Goal: Information Seeking & Learning: Understand process/instructions

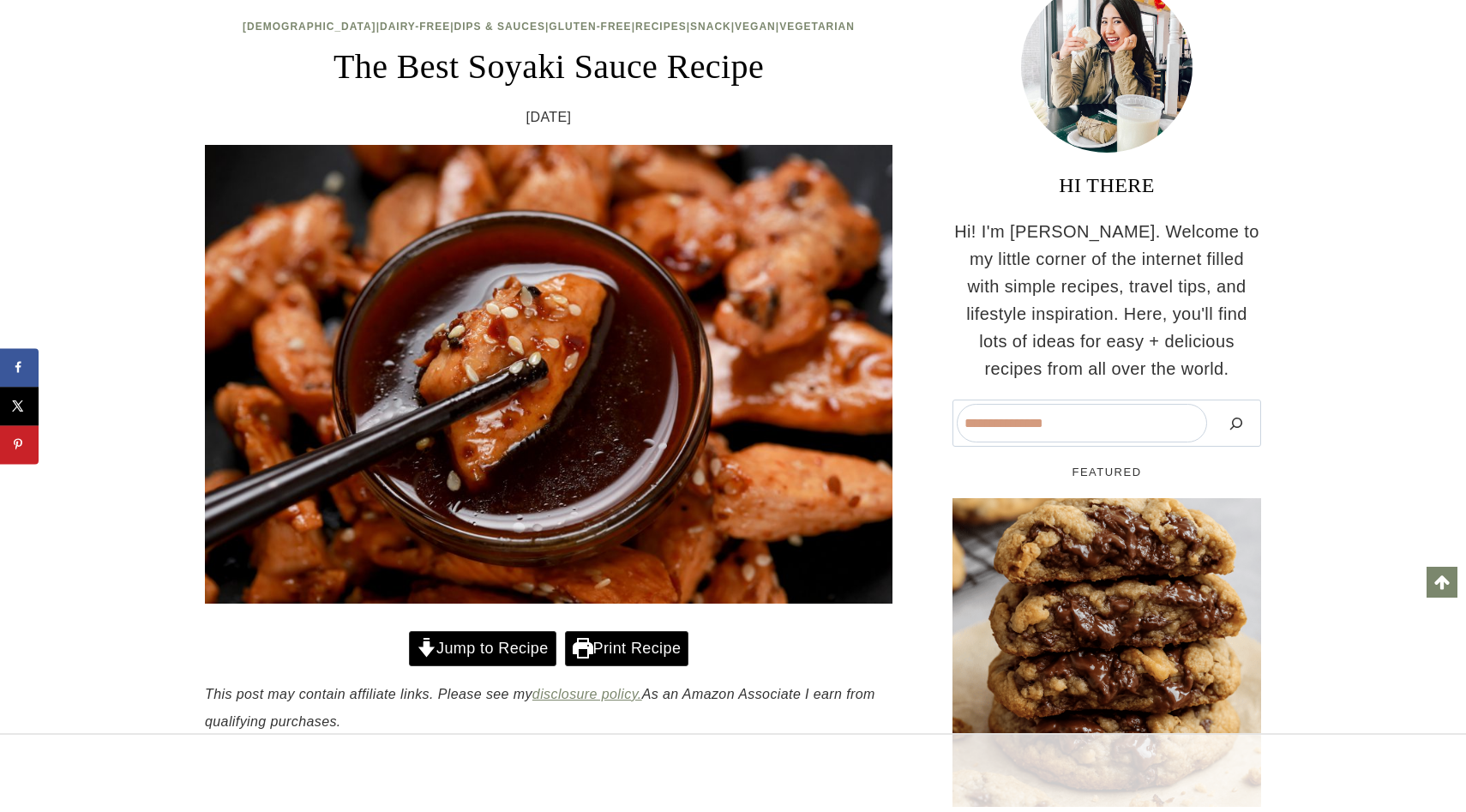
scroll to position [231, 0]
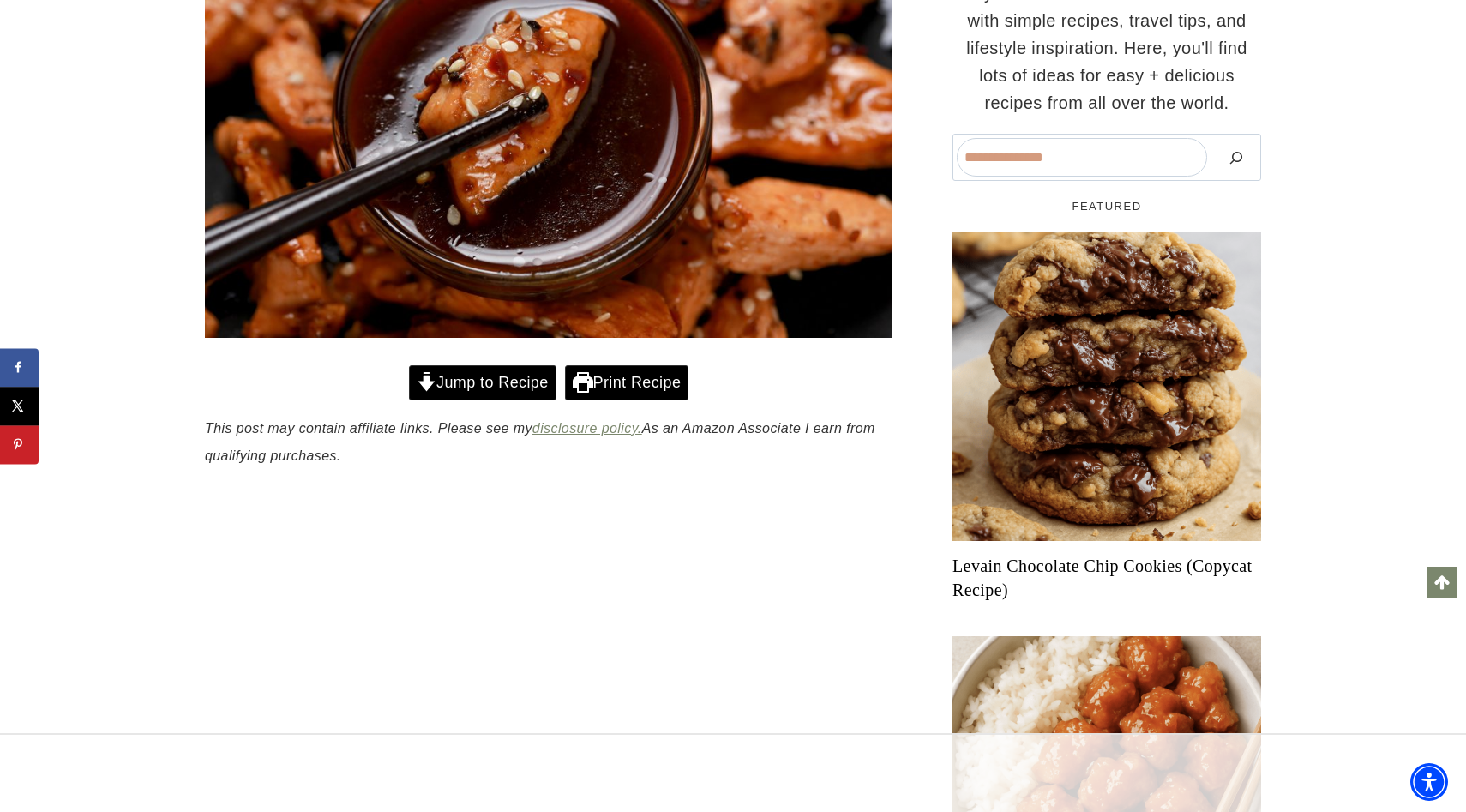
click at [513, 385] on link "Jump to Recipe" at bounding box center [482, 382] width 148 height 35
